Goal: Information Seeking & Learning: Learn about a topic

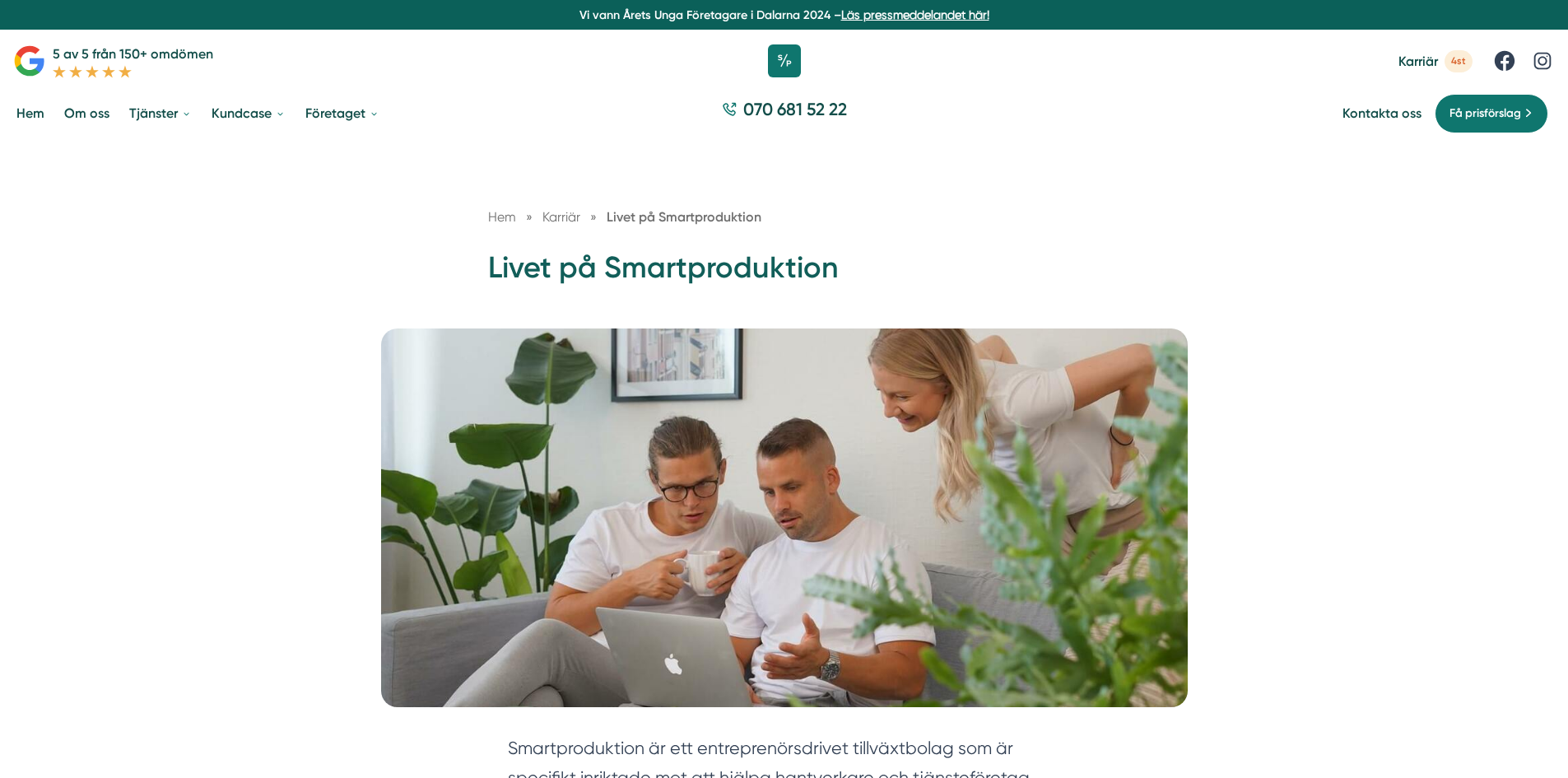
click at [1422, 59] on span "Karriär" at bounding box center [1418, 61] width 40 height 16
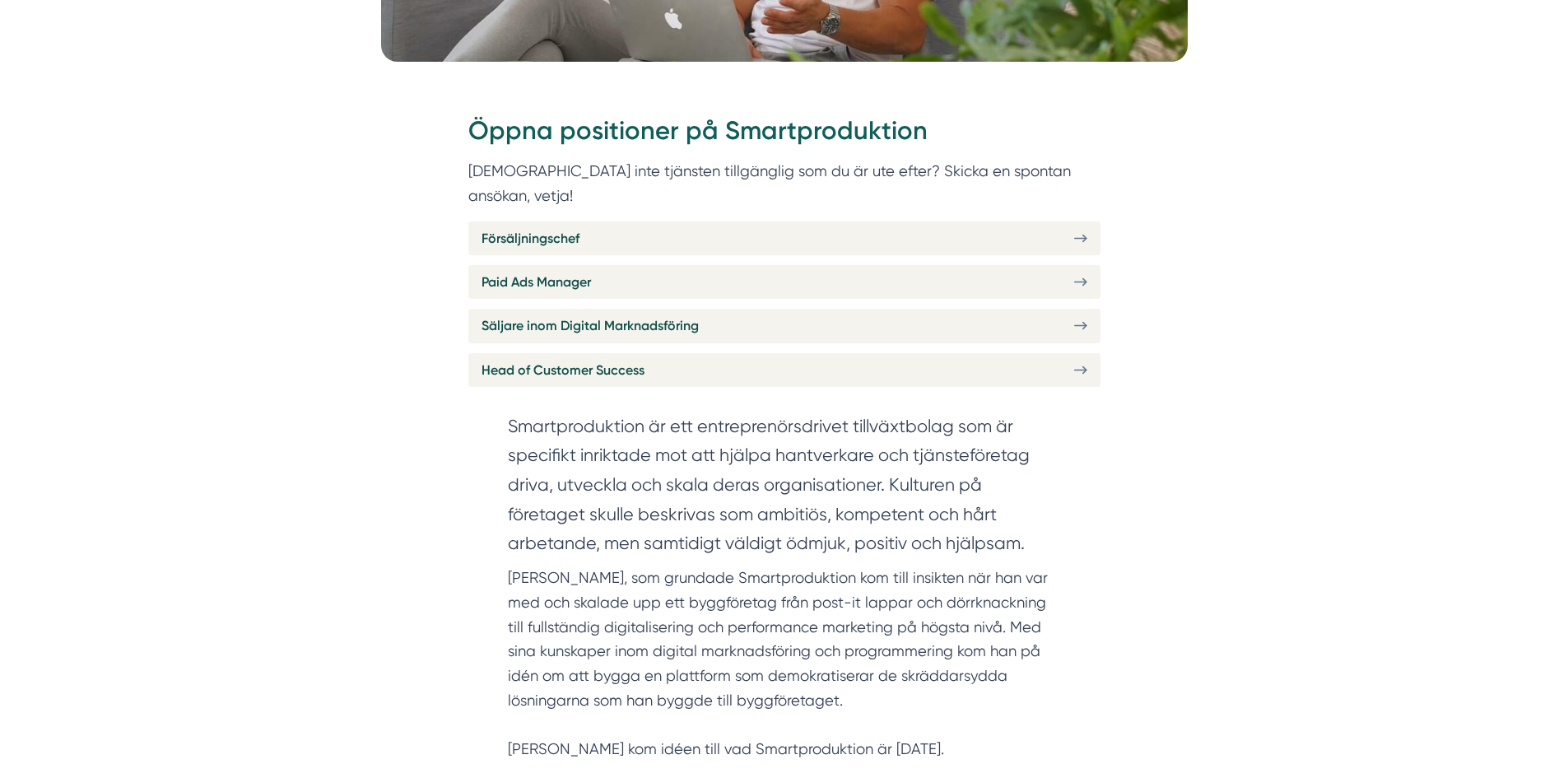
scroll to position [659, 0]
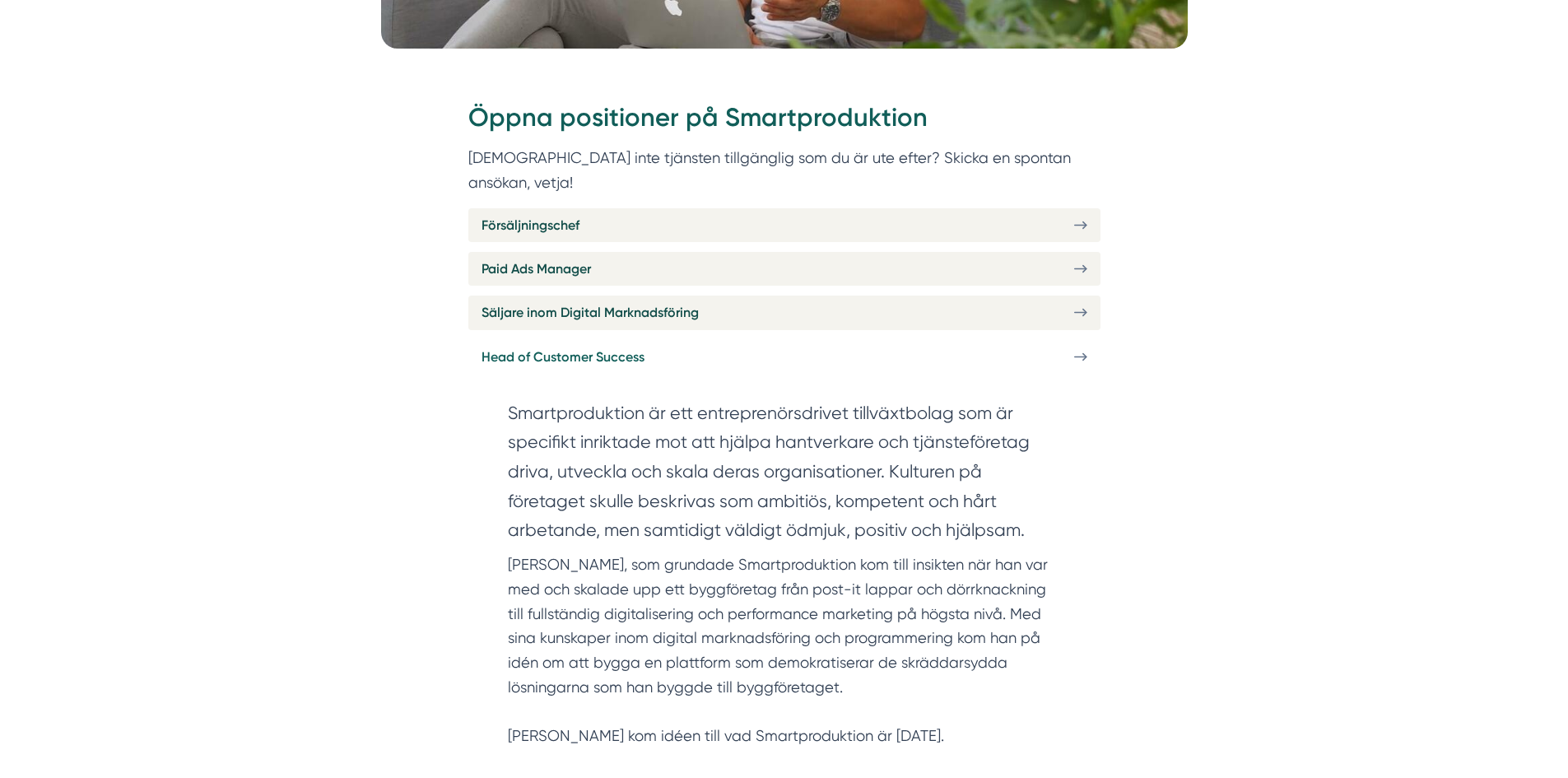
click at [574, 346] on span "Head of Customer Success" at bounding box center [563, 356] width 163 height 21
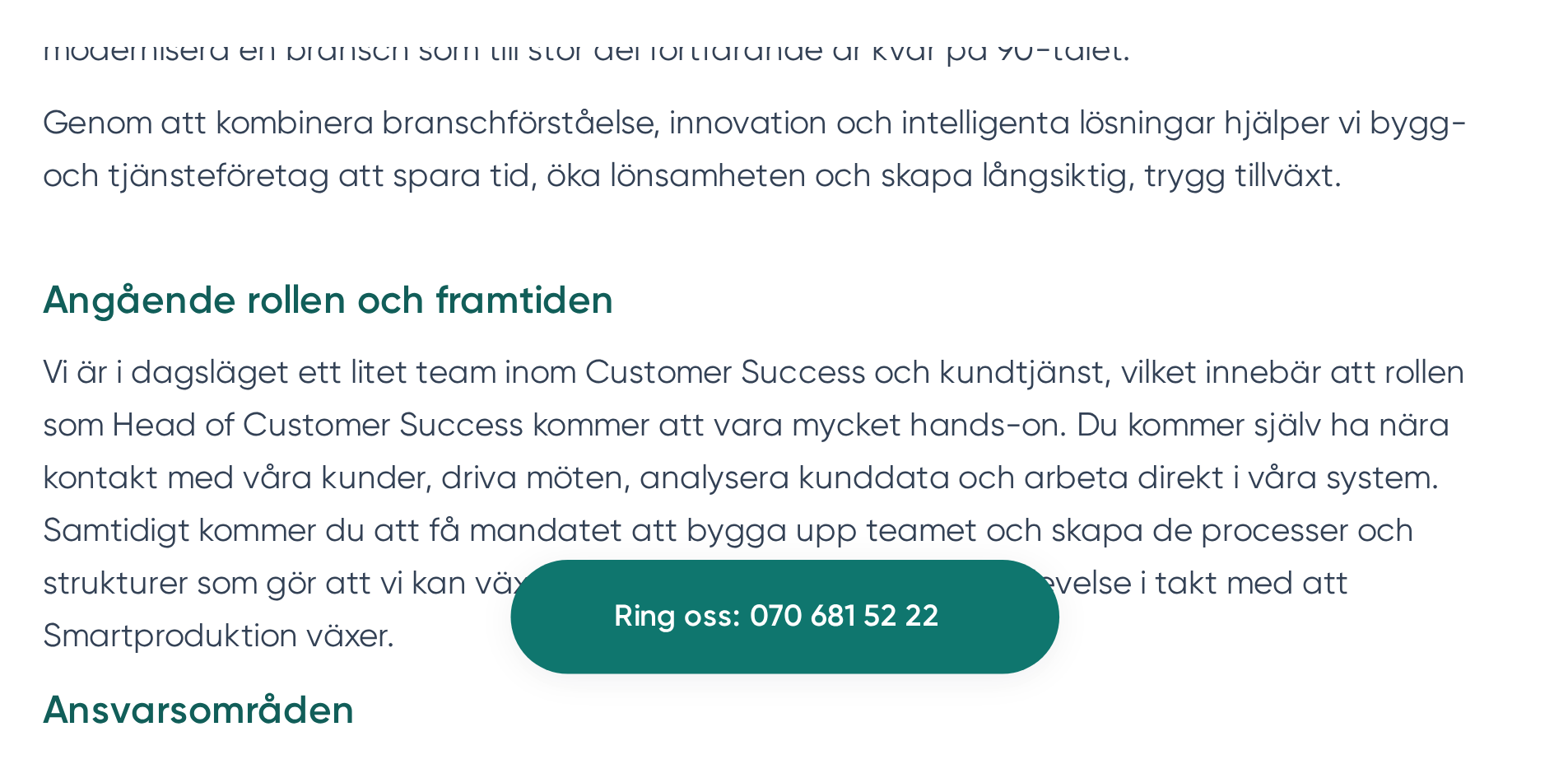
scroll to position [897, 0]
